Goal: Contribute content: Add original content to the website for others to see

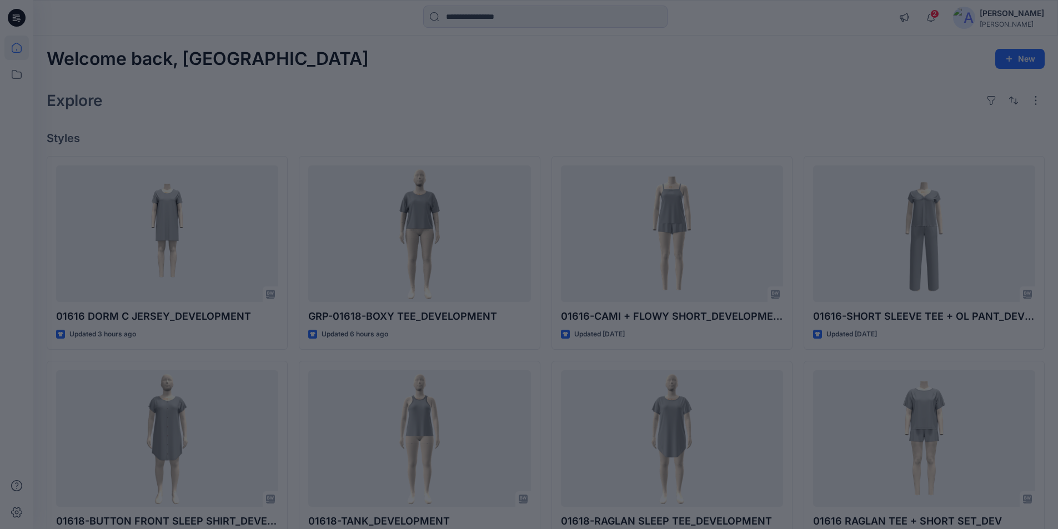
click at [135, 234] on div at bounding box center [529, 264] width 1058 height 529
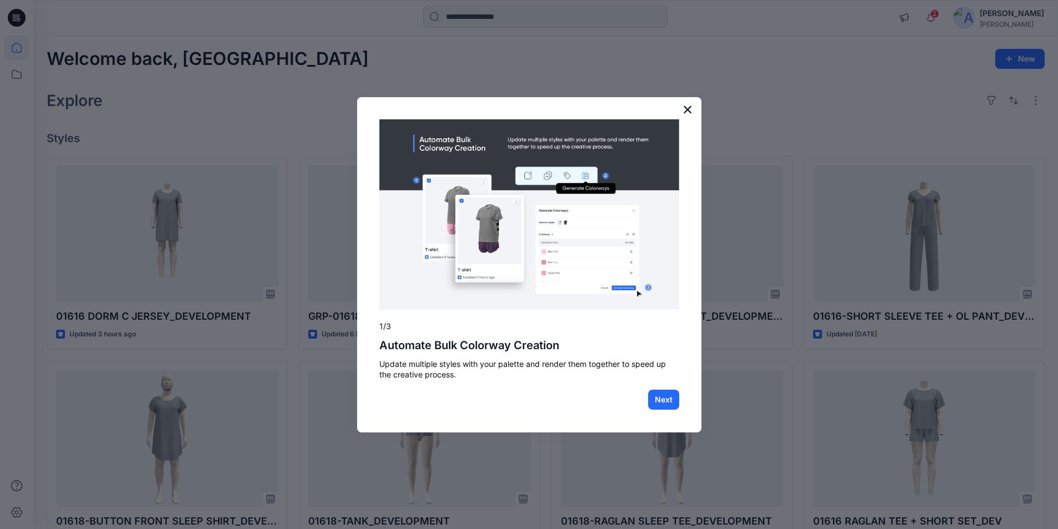
click at [683, 111] on button "×" at bounding box center [687, 109] width 11 height 18
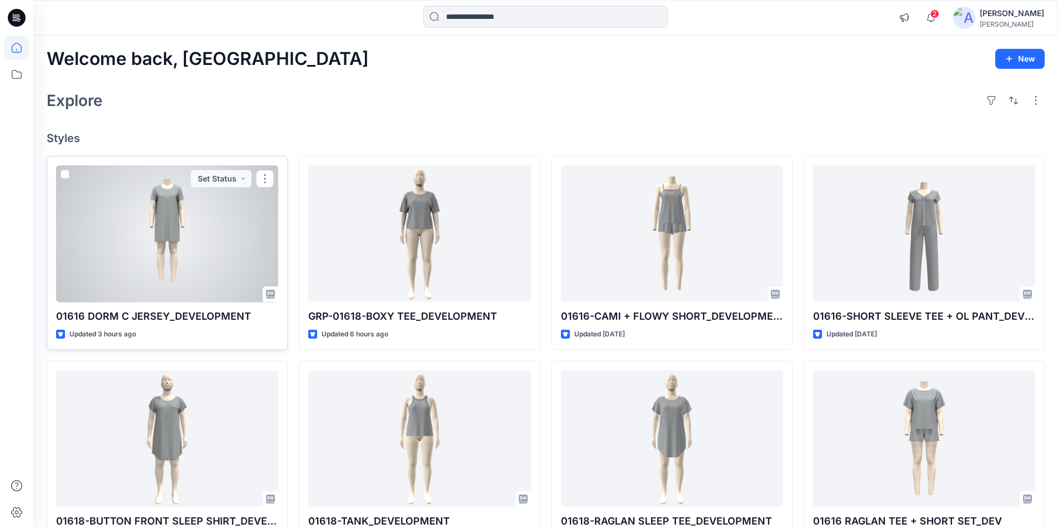
click at [139, 255] on div at bounding box center [167, 233] width 222 height 137
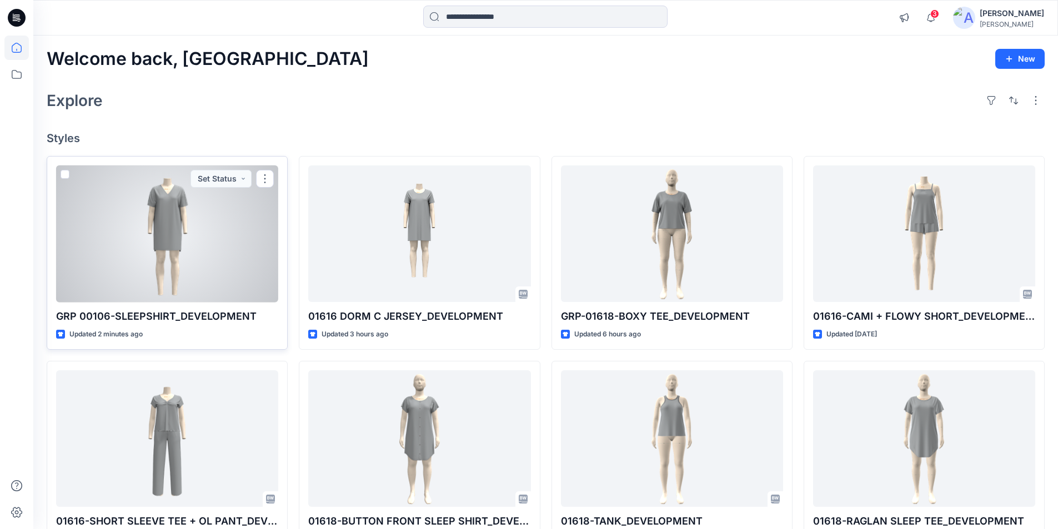
click at [183, 247] on div at bounding box center [167, 233] width 222 height 137
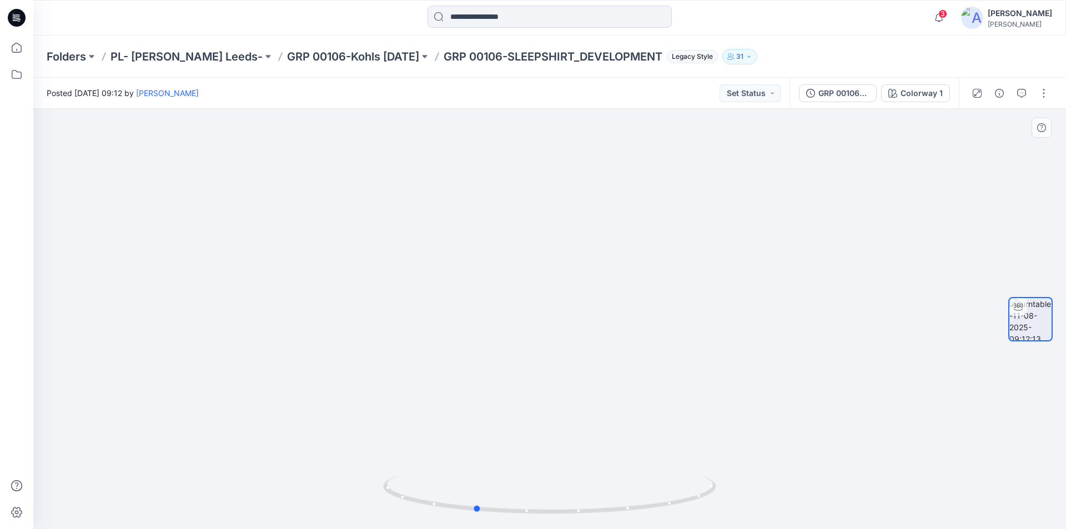
drag, startPoint x: 553, startPoint y: 511, endPoint x: 811, endPoint y: 507, distance: 258.2
click at [811, 507] on div at bounding box center [549, 319] width 1033 height 420
drag, startPoint x: 480, startPoint y: 509, endPoint x: 591, endPoint y: 511, distance: 111.1
click at [581, 513] on icon at bounding box center [551, 496] width 336 height 42
click at [1025, 97] on icon "button" at bounding box center [1021, 93] width 9 height 9
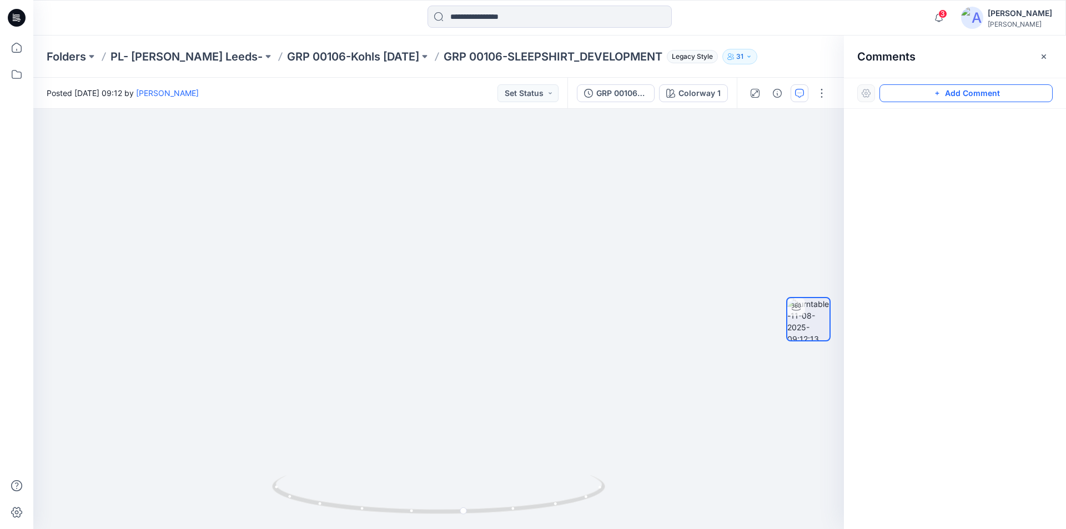
click at [1004, 98] on button "Add Comment" at bounding box center [965, 93] width 173 height 18
click at [438, 224] on div "1" at bounding box center [438, 319] width 811 height 420
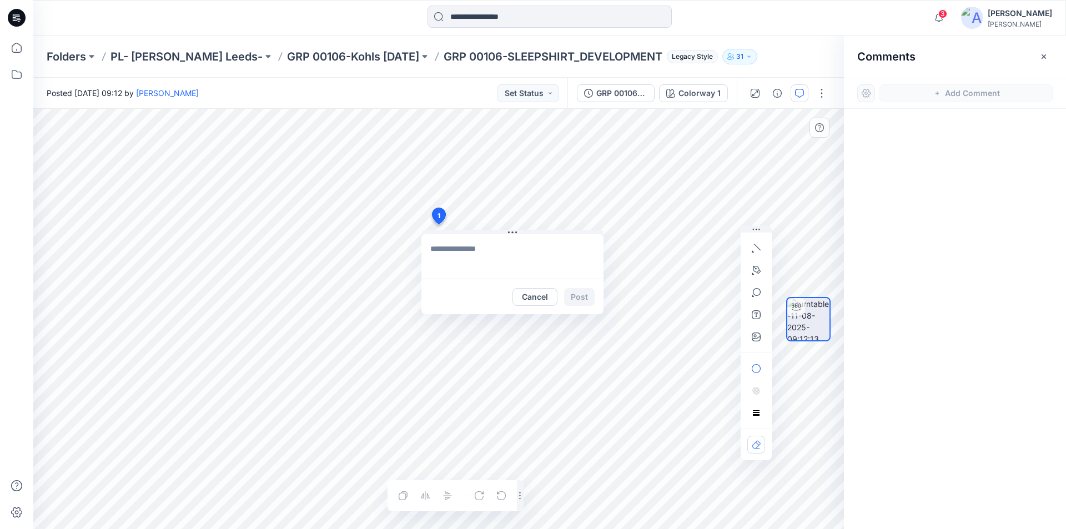
click at [464, 260] on textarea at bounding box center [512, 256] width 182 height 44
click at [441, 262] on textarea "**********" at bounding box center [512, 256] width 182 height 44
type textarea "**********"
click at [577, 298] on button "Post" at bounding box center [579, 297] width 31 height 18
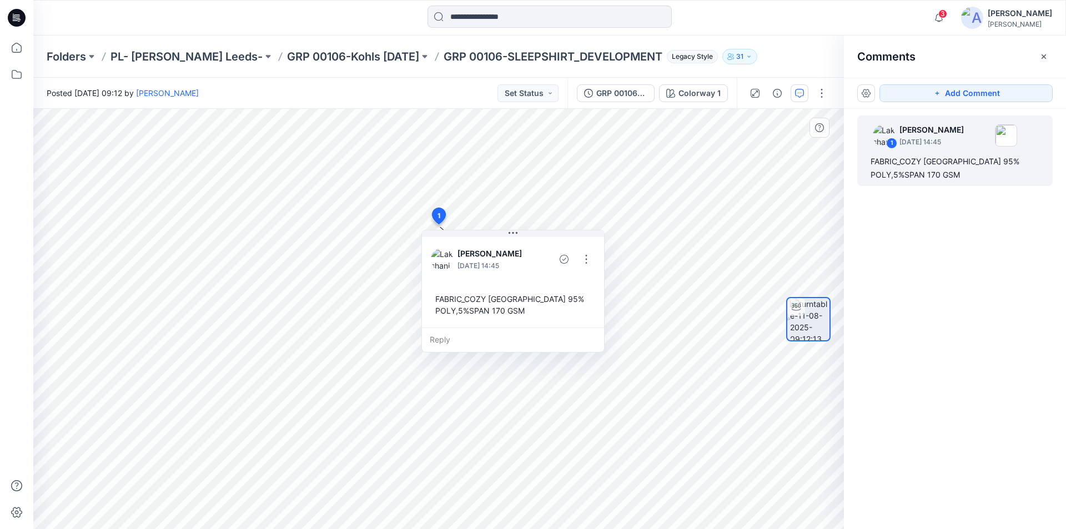
click at [1045, 53] on icon "button" at bounding box center [1043, 56] width 9 height 9
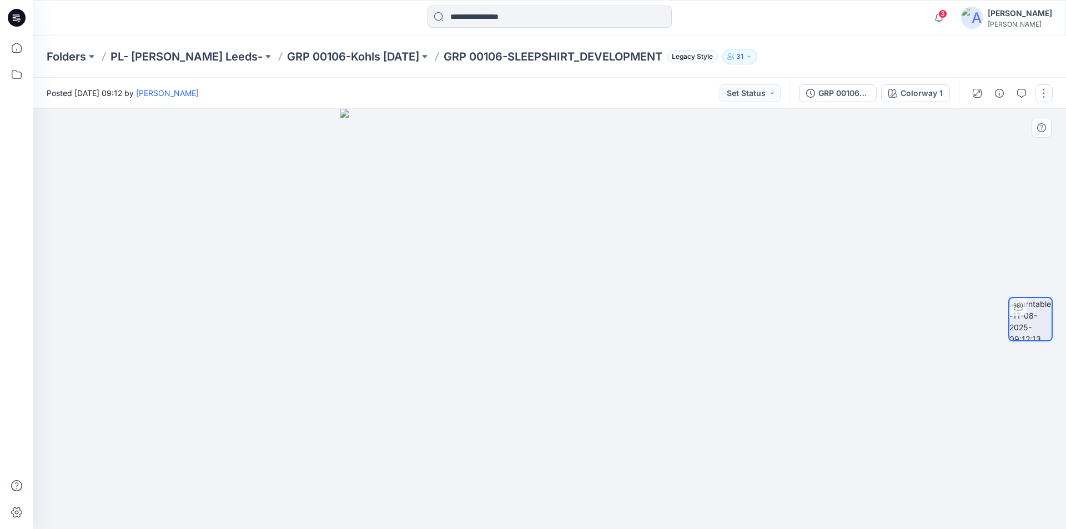
click at [1043, 92] on button "button" at bounding box center [1044, 93] width 18 height 18
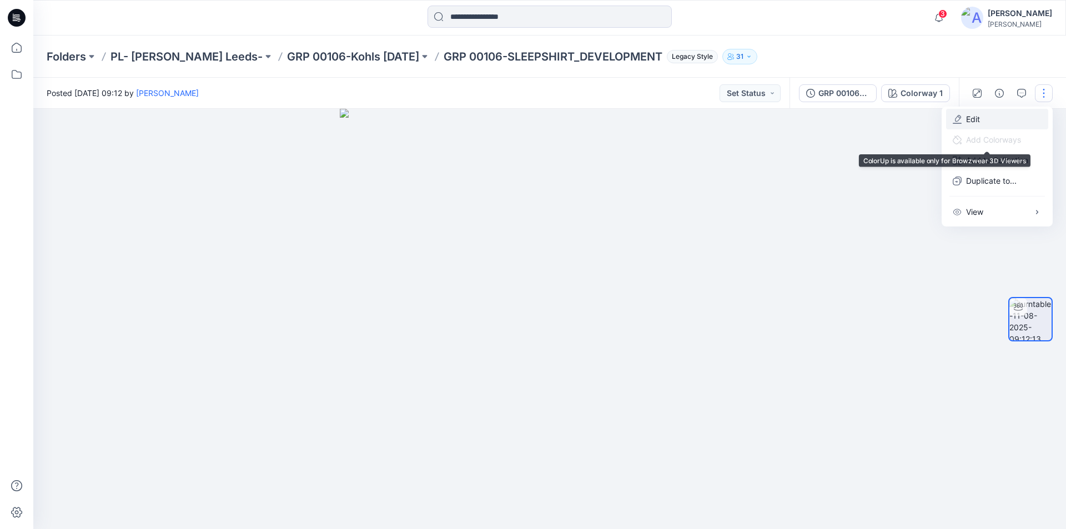
click at [975, 122] on p "Edit" at bounding box center [973, 119] width 14 height 12
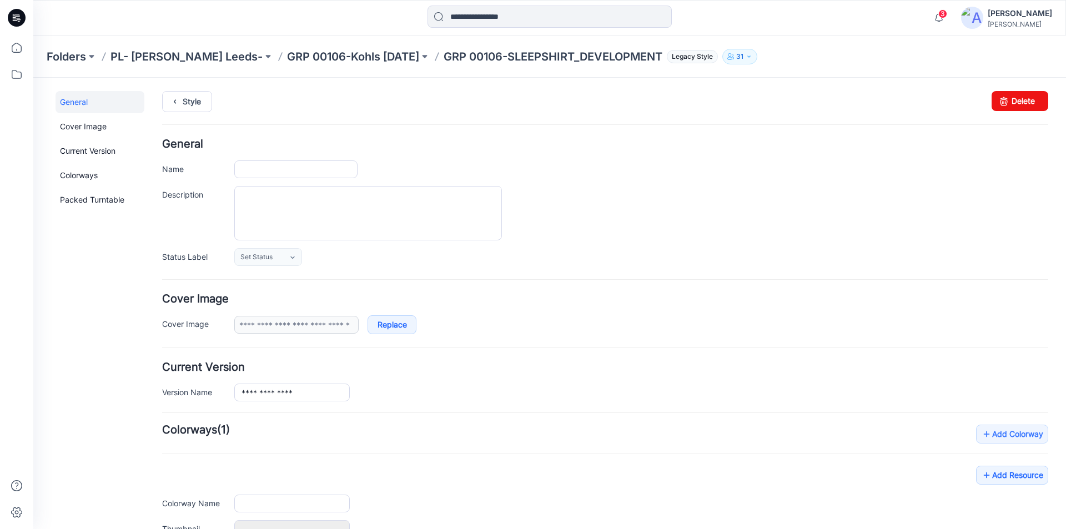
type input "**********"
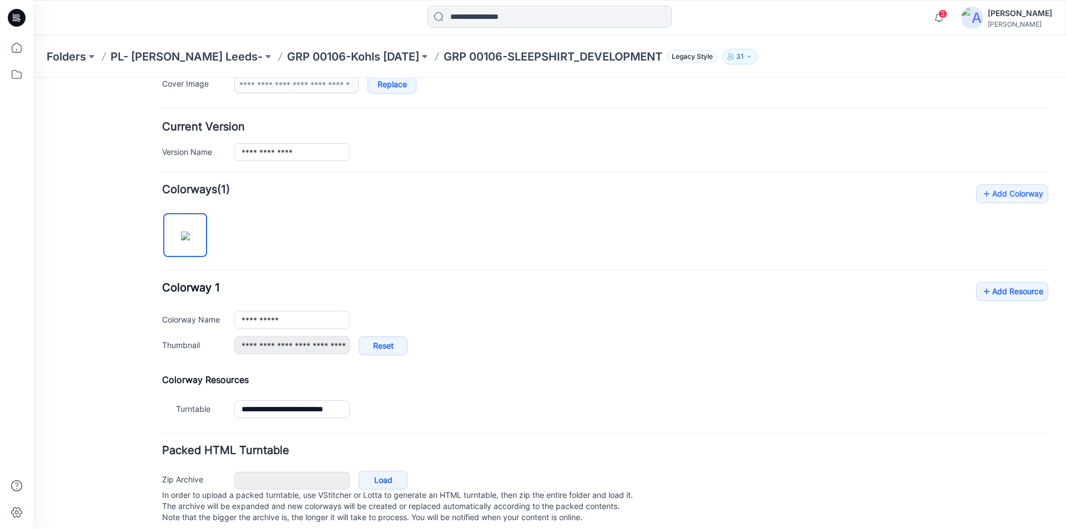
scroll to position [260, 0]
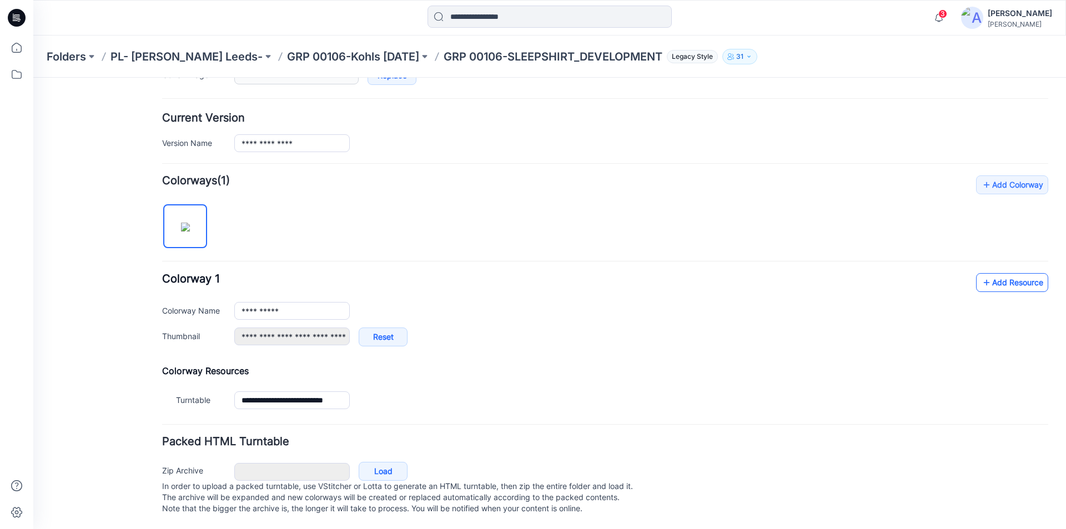
click at [1001, 275] on link "Add Resource" at bounding box center [1012, 282] width 72 height 19
click at [988, 273] on link "Add Resource" at bounding box center [1012, 282] width 72 height 19
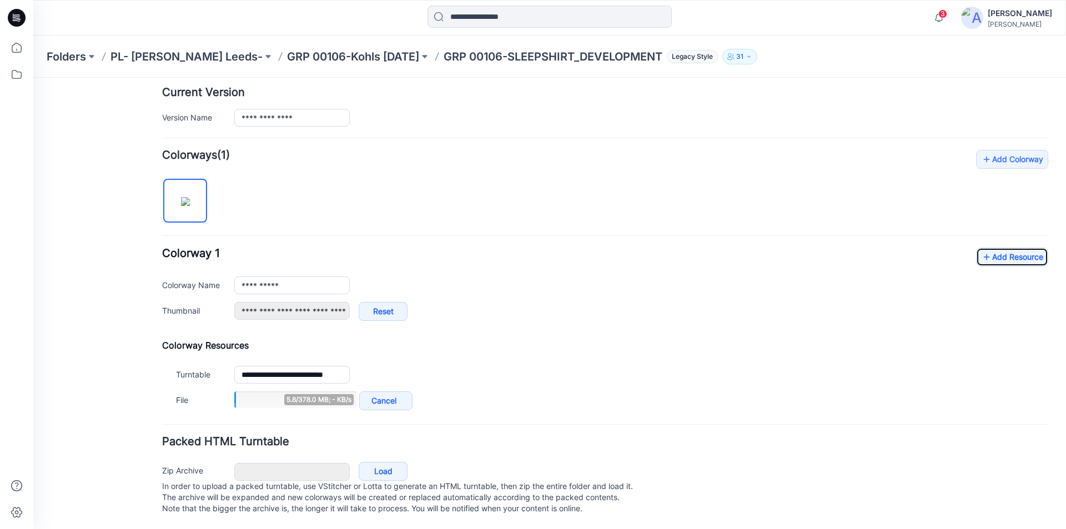
scroll to position [286, 0]
click at [984, 248] on link "Add Resource" at bounding box center [1012, 257] width 72 height 19
click at [987, 248] on link "Add Resource" at bounding box center [1012, 257] width 72 height 19
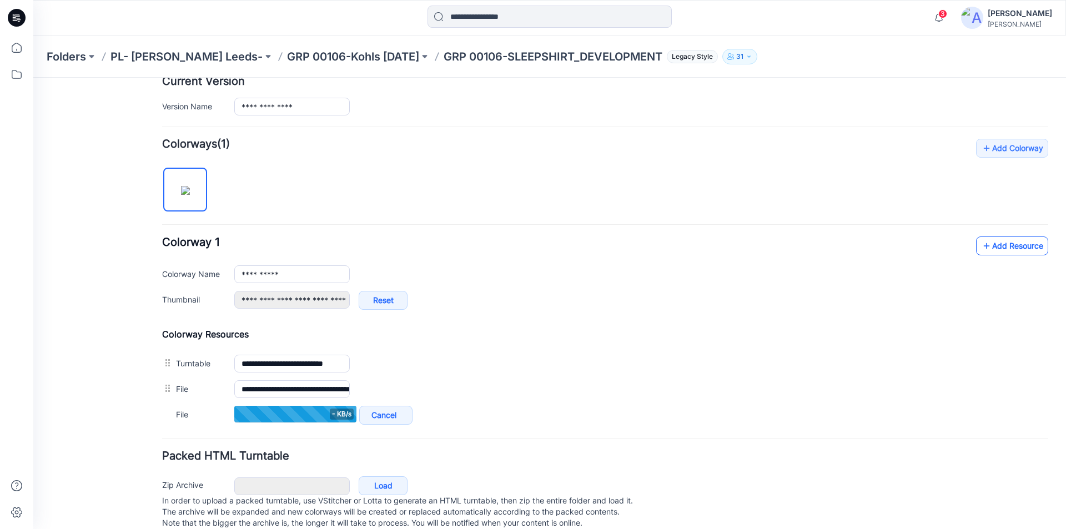
scroll to position [311, 0]
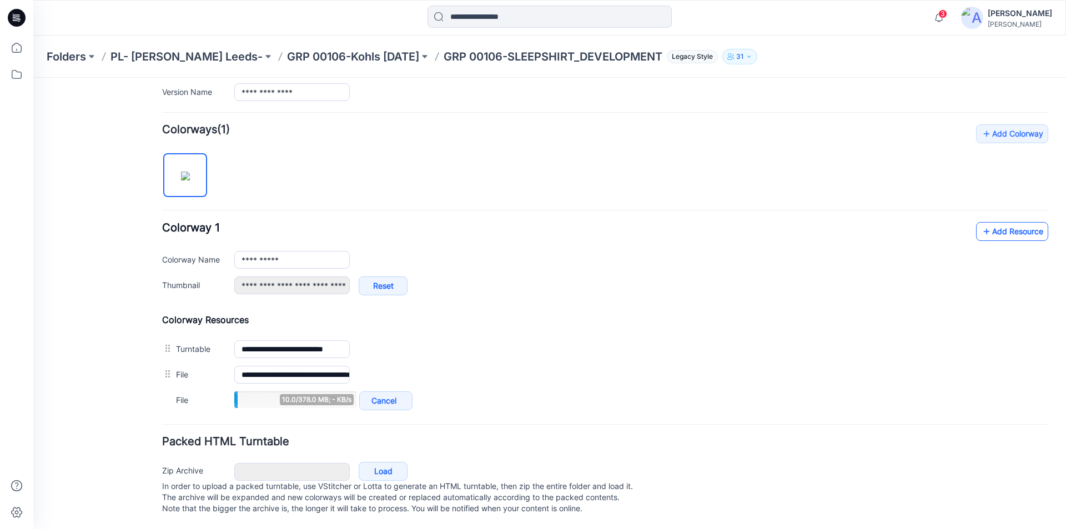
click at [989, 222] on link "Add Resource" at bounding box center [1012, 231] width 72 height 19
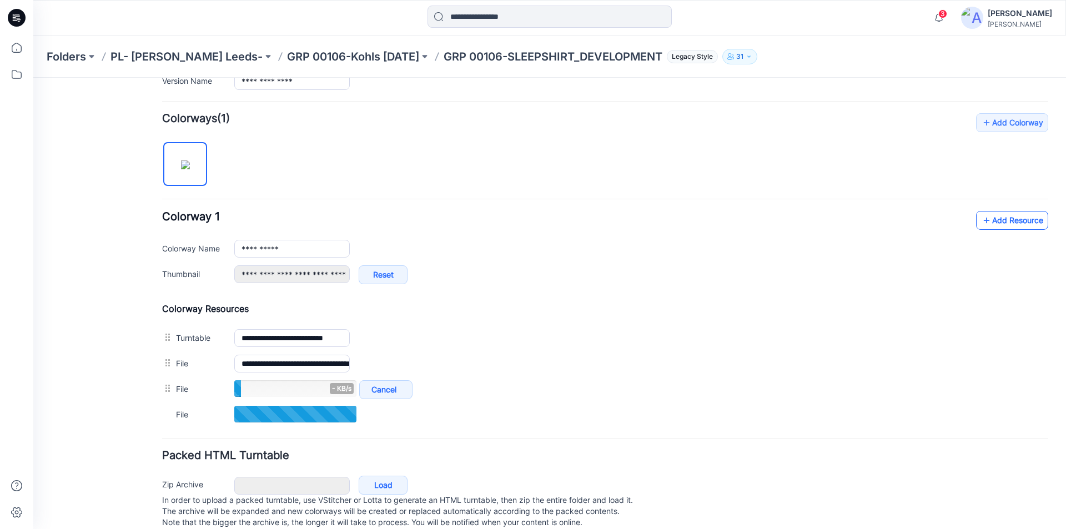
click at [1026, 215] on link "Add Resource" at bounding box center [1012, 220] width 72 height 19
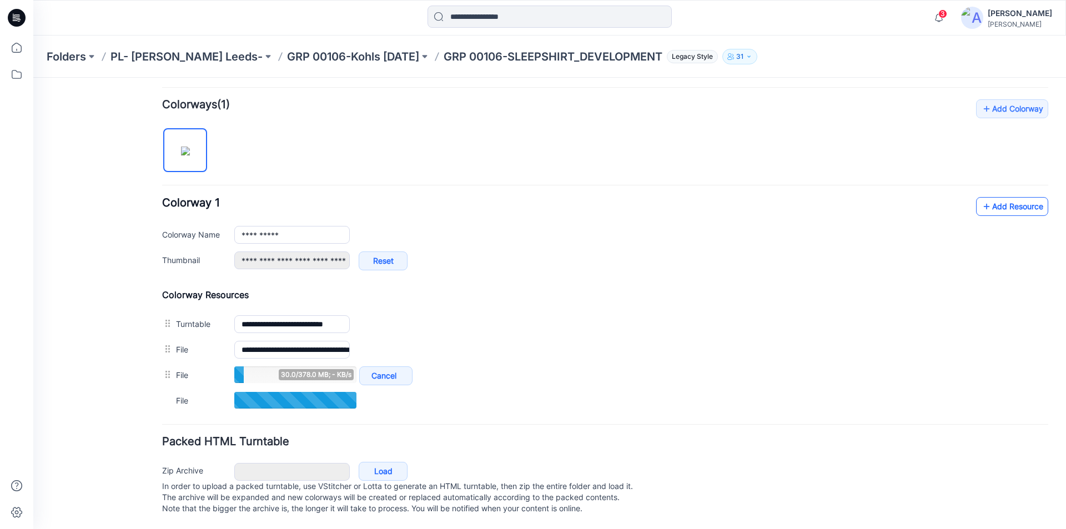
scroll to position [336, 0]
click at [994, 197] on link "Add Resource" at bounding box center [1012, 206] width 72 height 19
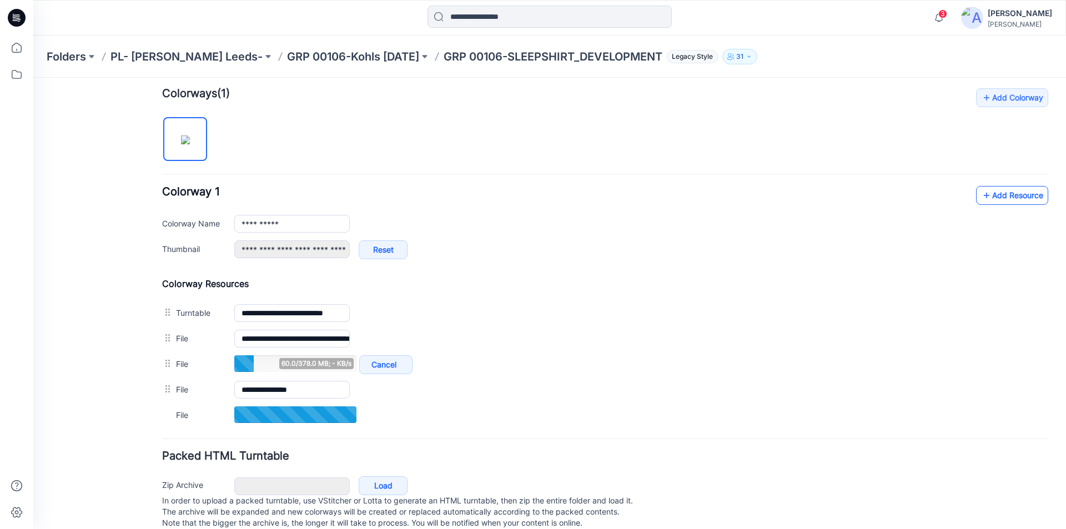
click at [992, 202] on link "Add Resource" at bounding box center [1012, 195] width 72 height 19
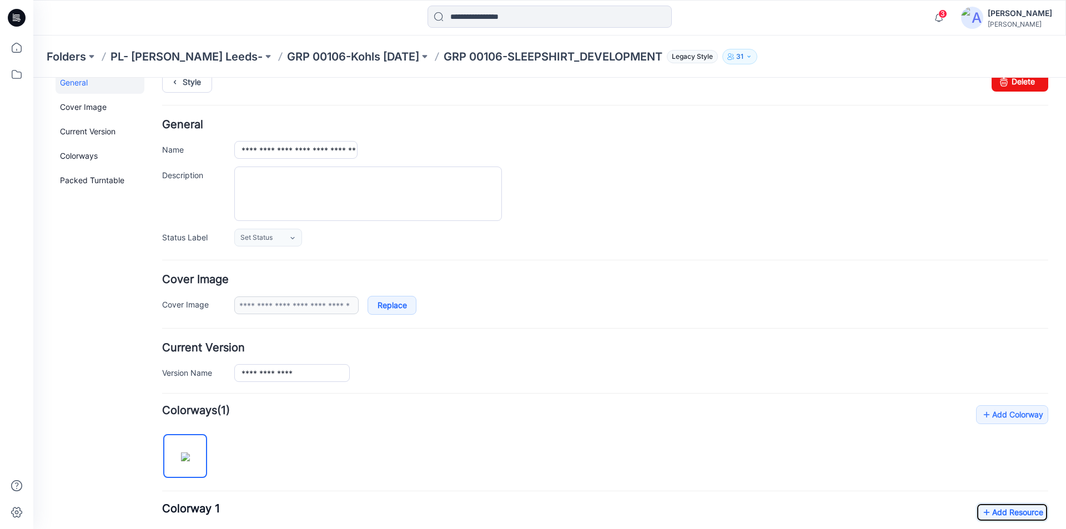
scroll to position [0, 0]
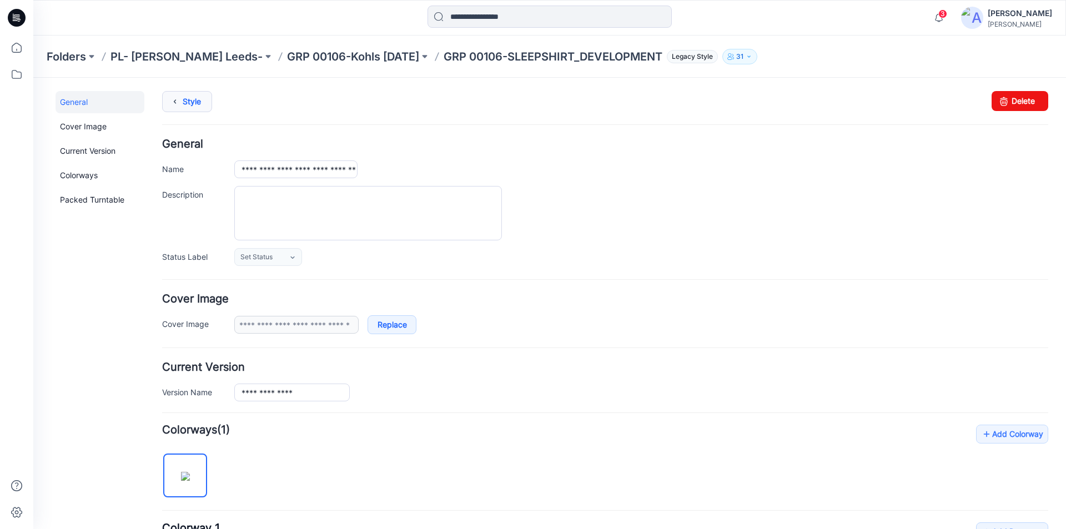
click at [176, 102] on icon at bounding box center [175, 102] width 16 height 20
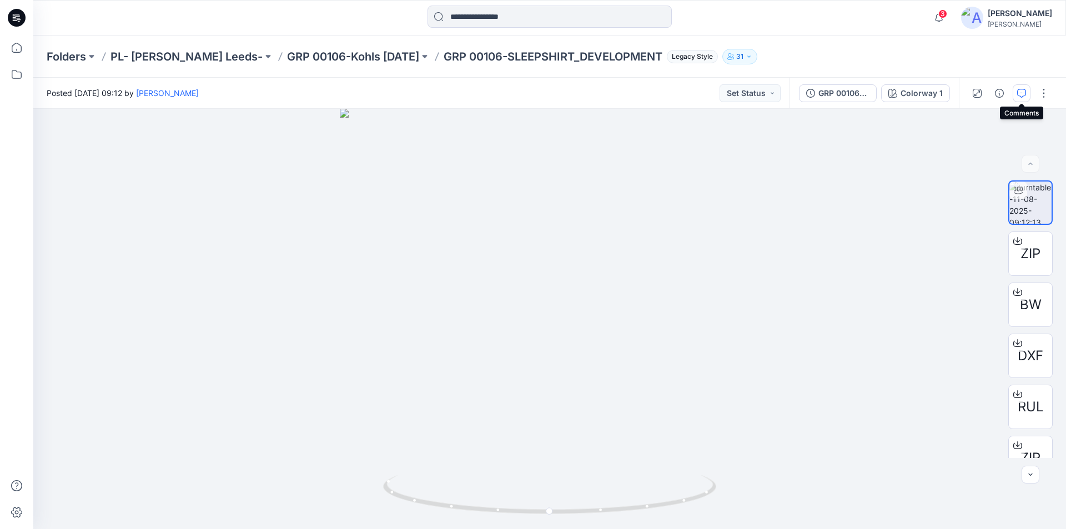
click at [1023, 94] on icon "button" at bounding box center [1021, 93] width 9 height 9
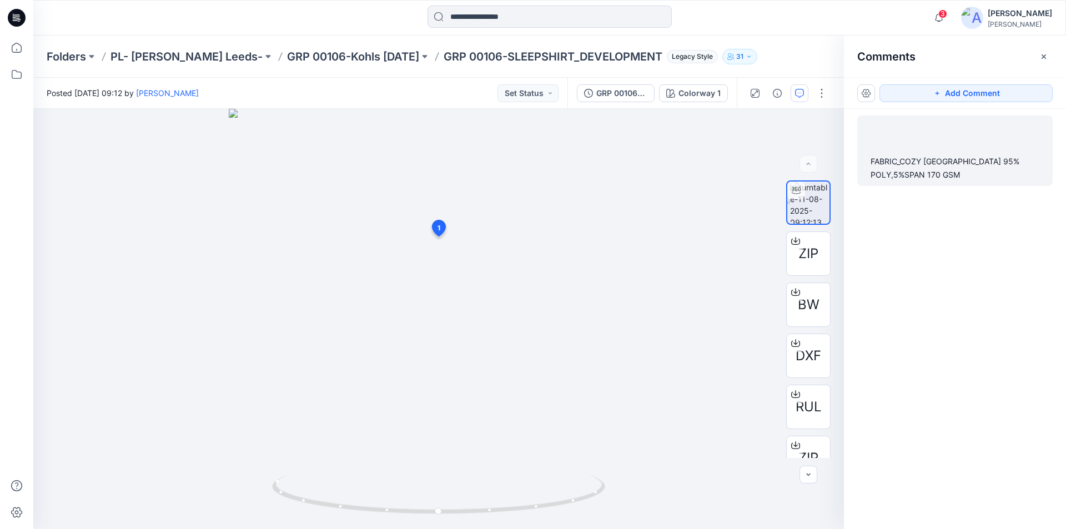
click at [939, 173] on div "FABRIC_COZY JERSEY 95% POLY,5%SPAN 170 GSM" at bounding box center [954, 168] width 169 height 27
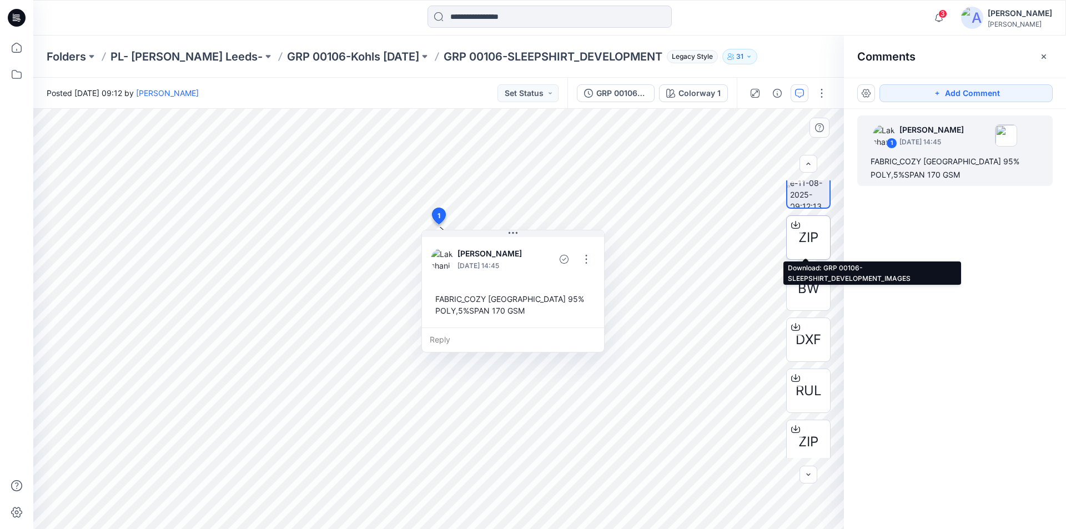
scroll to position [22, 0]
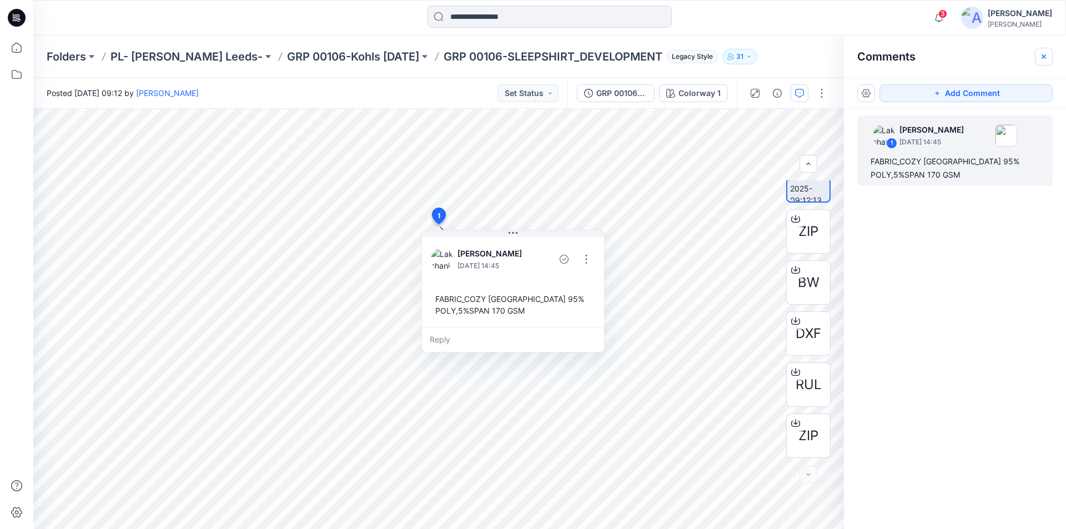
click at [1048, 52] on button "button" at bounding box center [1044, 57] width 18 height 18
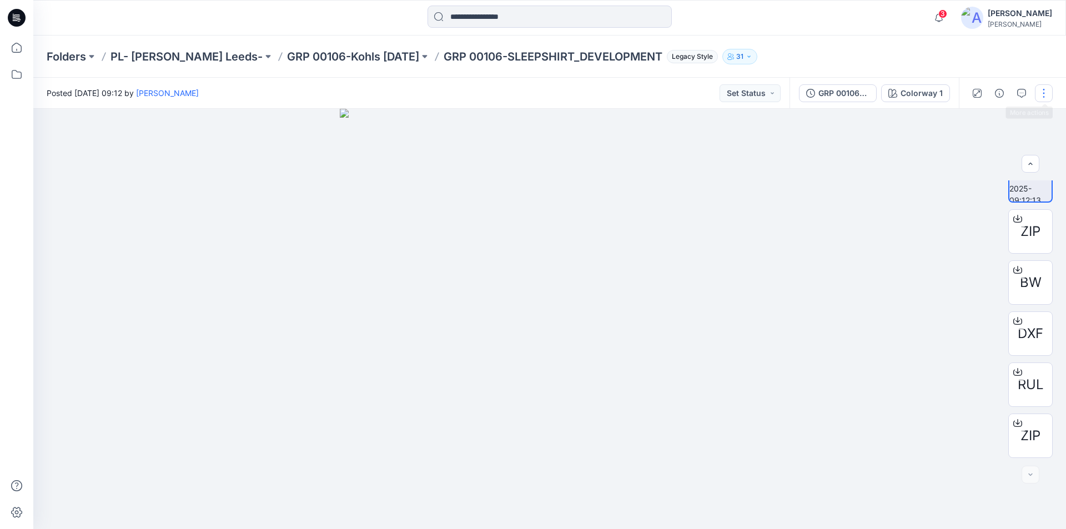
click at [1047, 91] on button "button" at bounding box center [1044, 93] width 18 height 18
click at [987, 117] on button "Edit" at bounding box center [997, 119] width 102 height 21
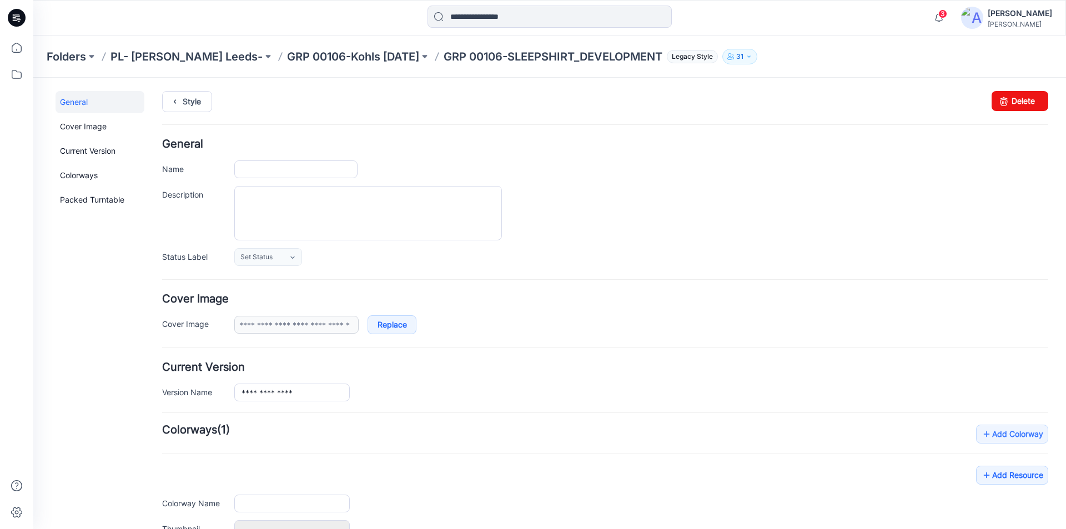
type input "**********"
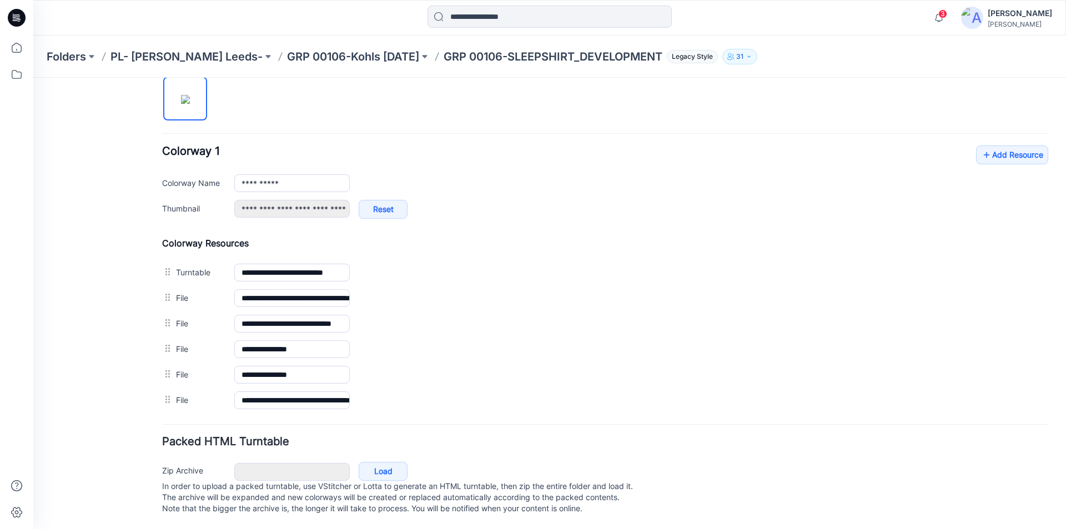
scroll to position [388, 0]
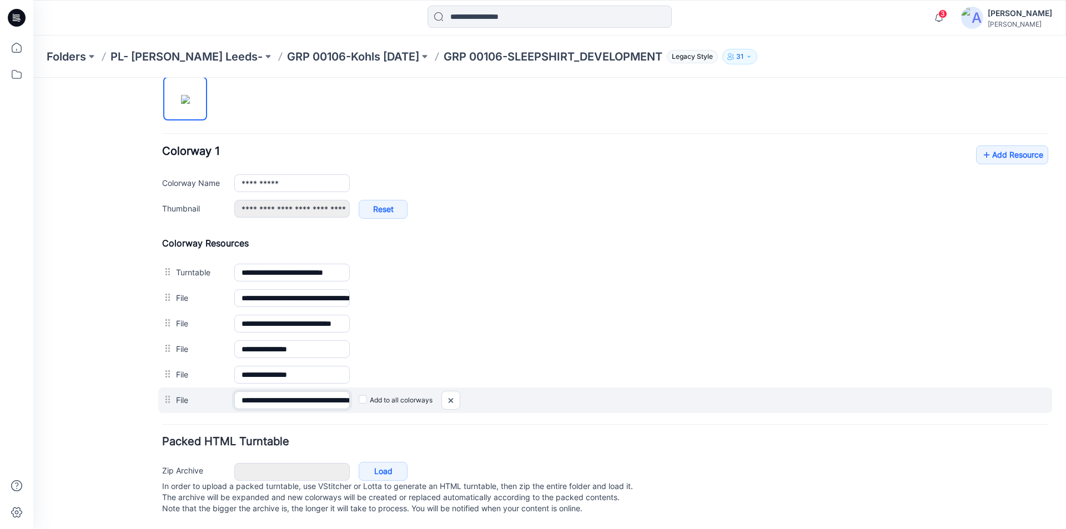
click at [327, 391] on input "**********" at bounding box center [291, 400] width 115 height 18
click at [33, 78] on img at bounding box center [33, 78] width 0 height 0
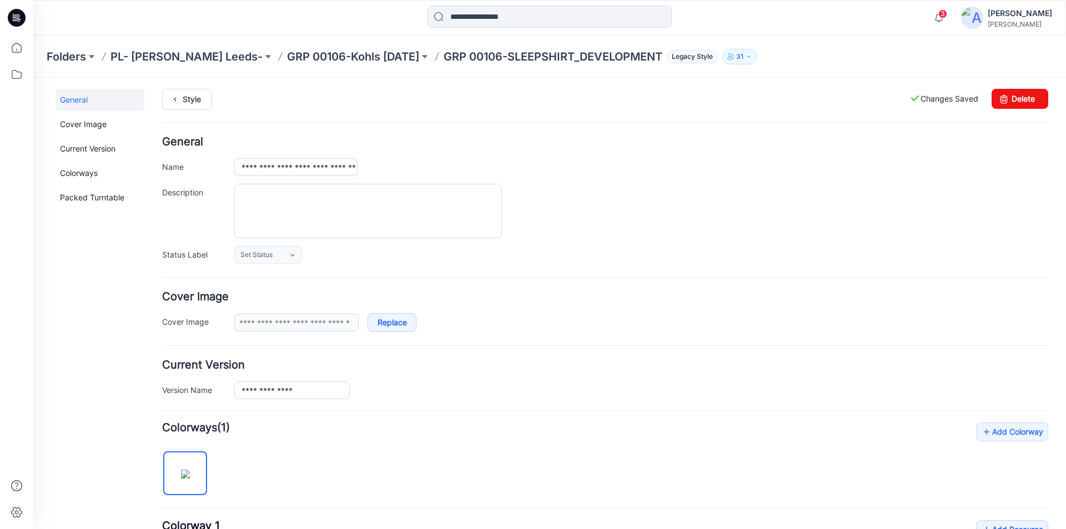
scroll to position [0, 0]
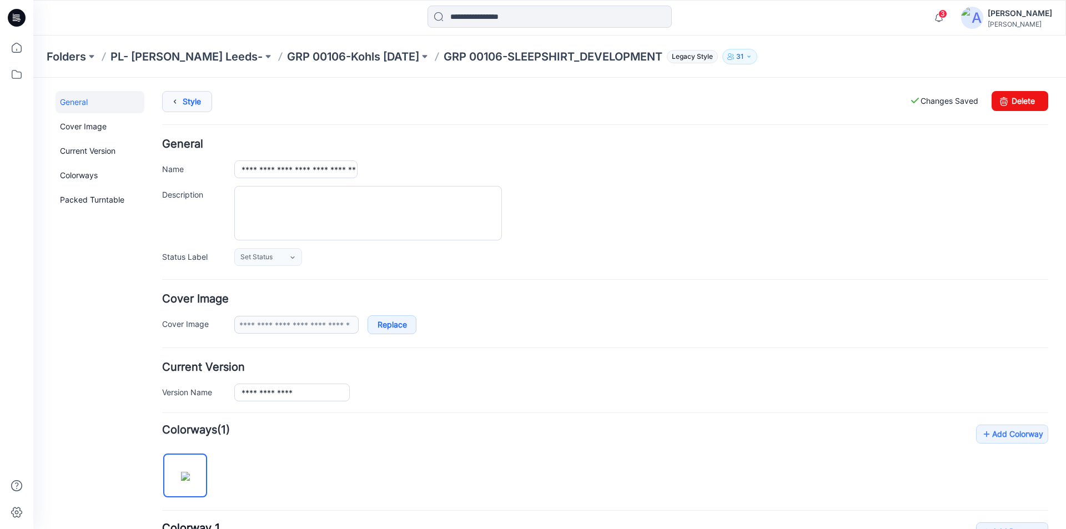
click at [195, 107] on link "Style" at bounding box center [187, 101] width 50 height 21
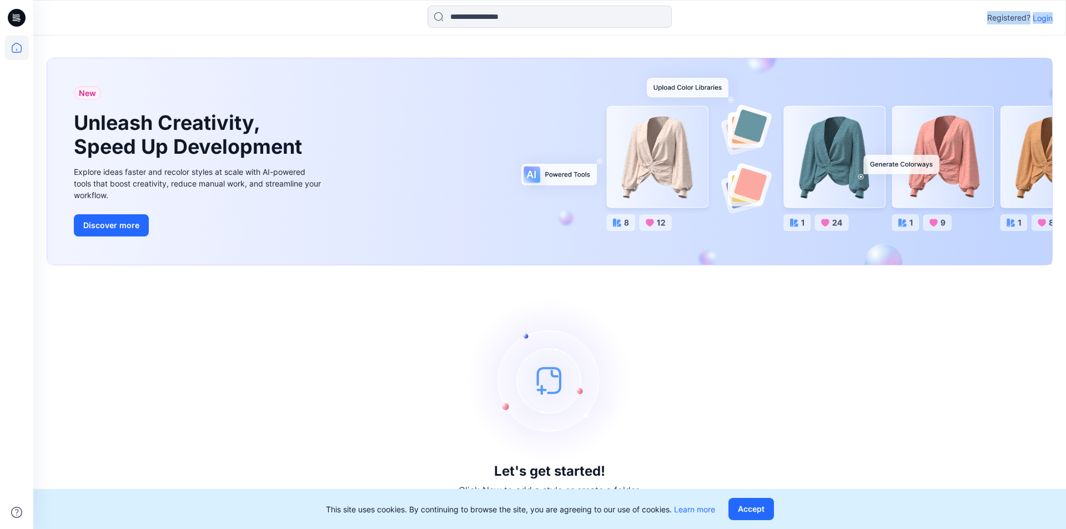
click at [1052, 16] on div "Registered? Login" at bounding box center [549, 18] width 1032 height 24
click at [992, 205] on div "New Unleash Creativity, Speed Up Development Explore ideas faster and recolor s…" at bounding box center [549, 161] width 1005 height 207
click at [1049, 17] on p "Login" at bounding box center [1043, 18] width 20 height 12
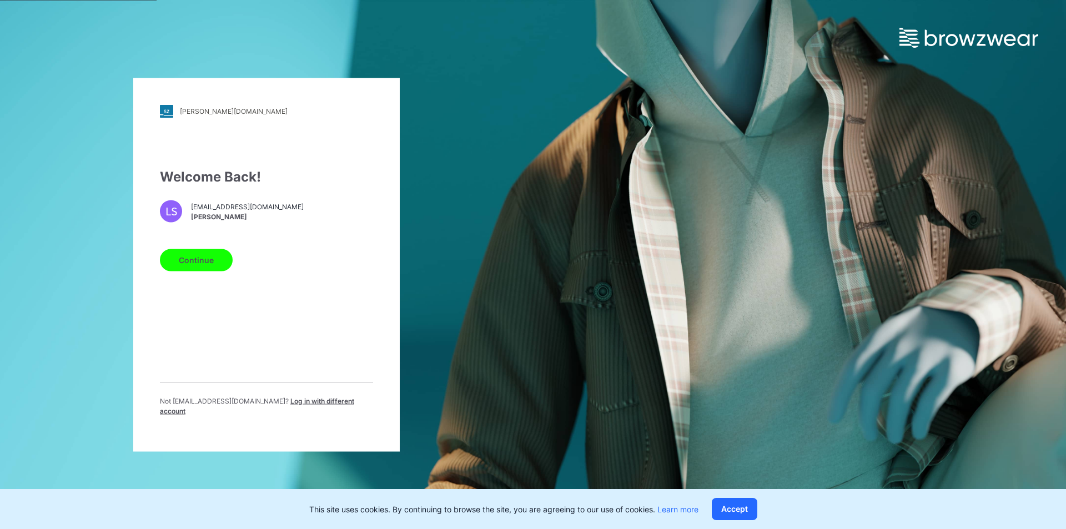
click at [203, 260] on button "Continue" at bounding box center [196, 260] width 73 height 22
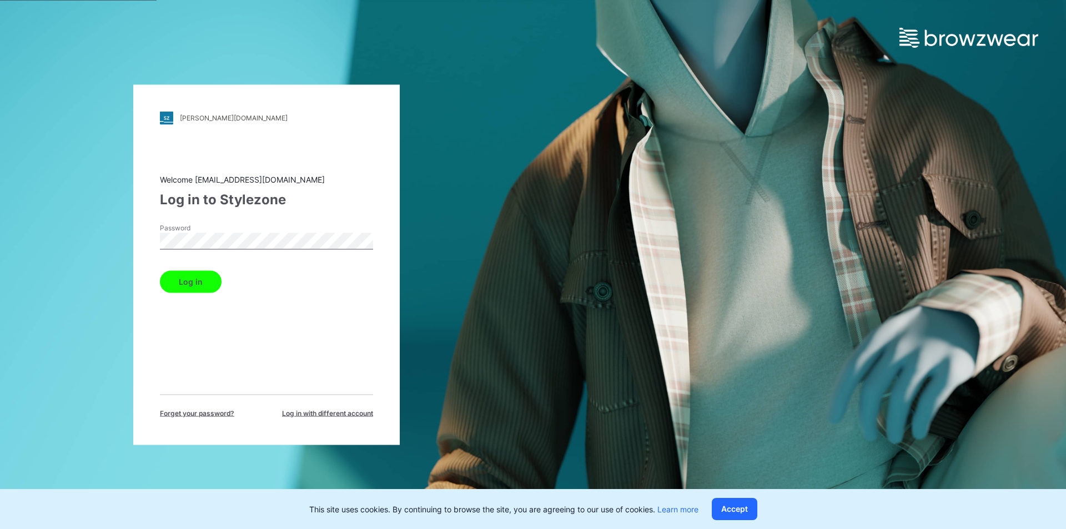
click at [178, 280] on button "Log in" at bounding box center [191, 281] width 62 height 22
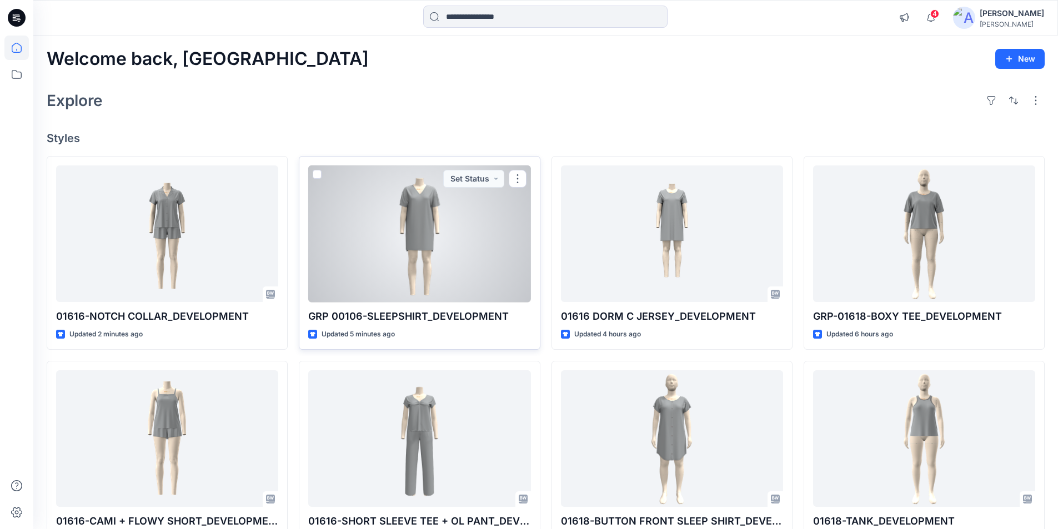
click at [407, 266] on div at bounding box center [419, 233] width 222 height 137
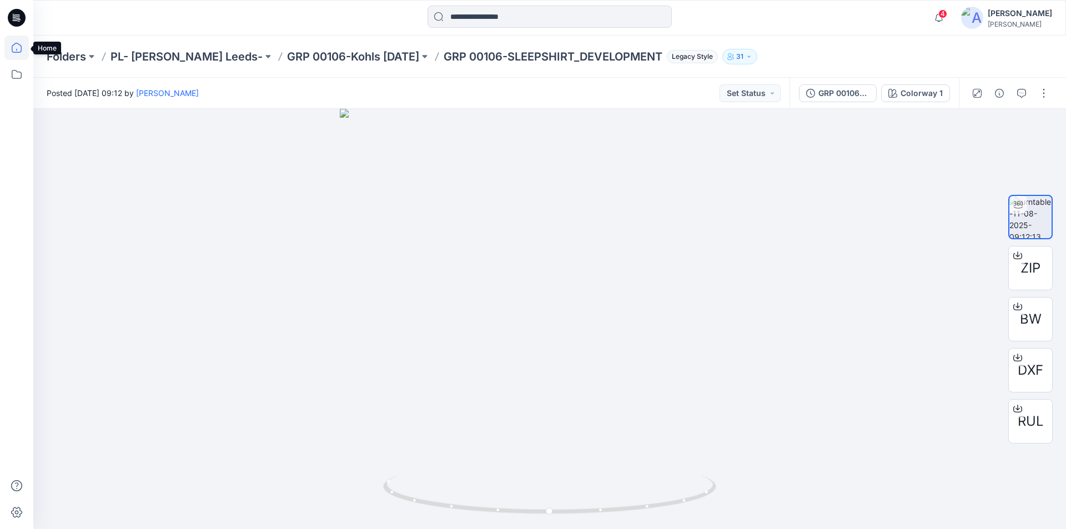
click at [20, 44] on icon at bounding box center [16, 48] width 24 height 24
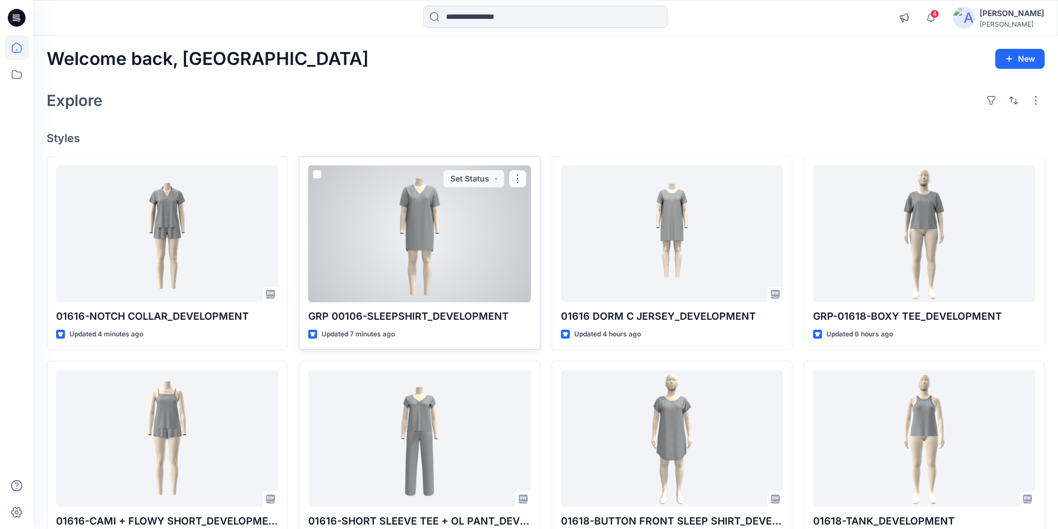
click at [437, 263] on div at bounding box center [419, 233] width 222 height 137
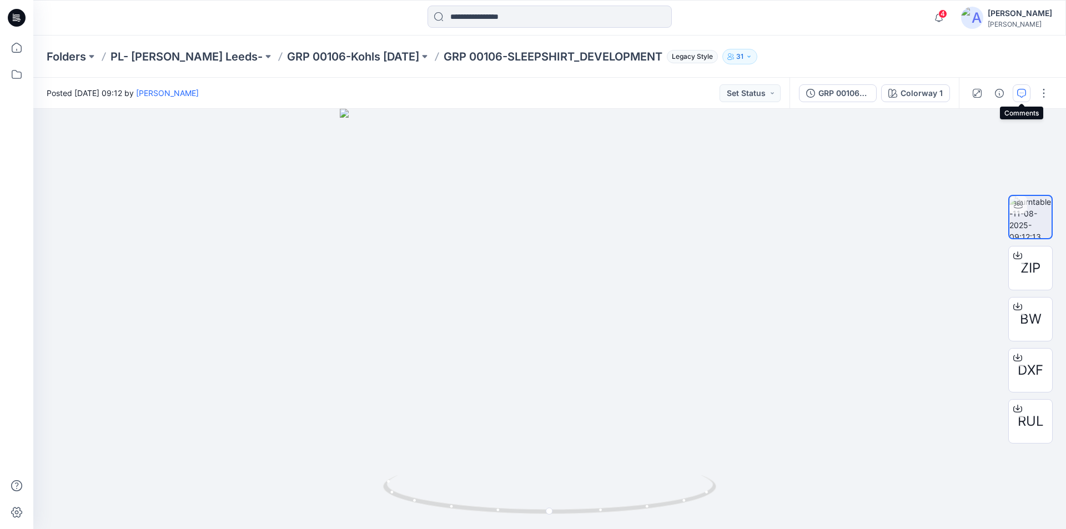
click at [1024, 89] on icon "button" at bounding box center [1021, 93] width 9 height 9
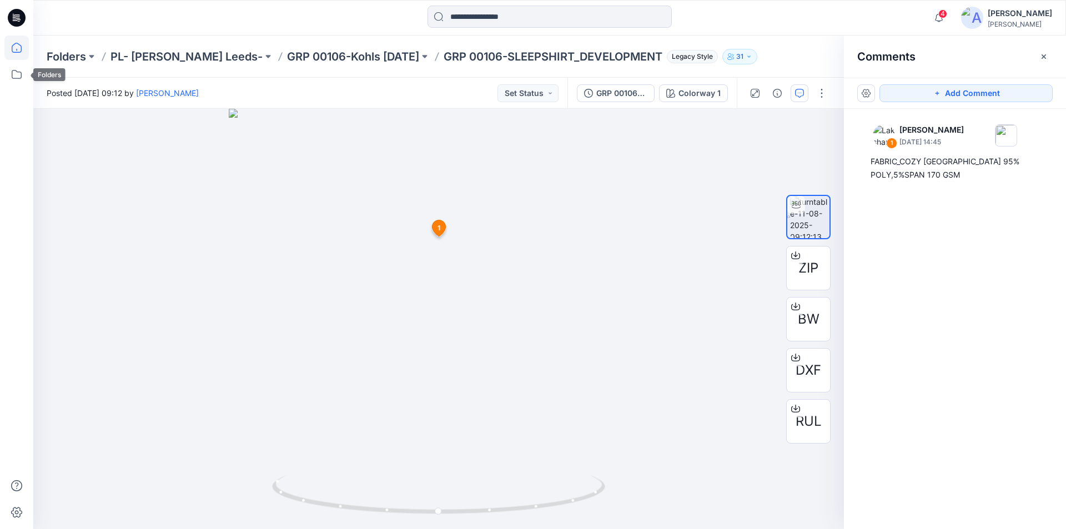
click at [14, 51] on icon at bounding box center [16, 48] width 24 height 24
